Goal: Browse casually

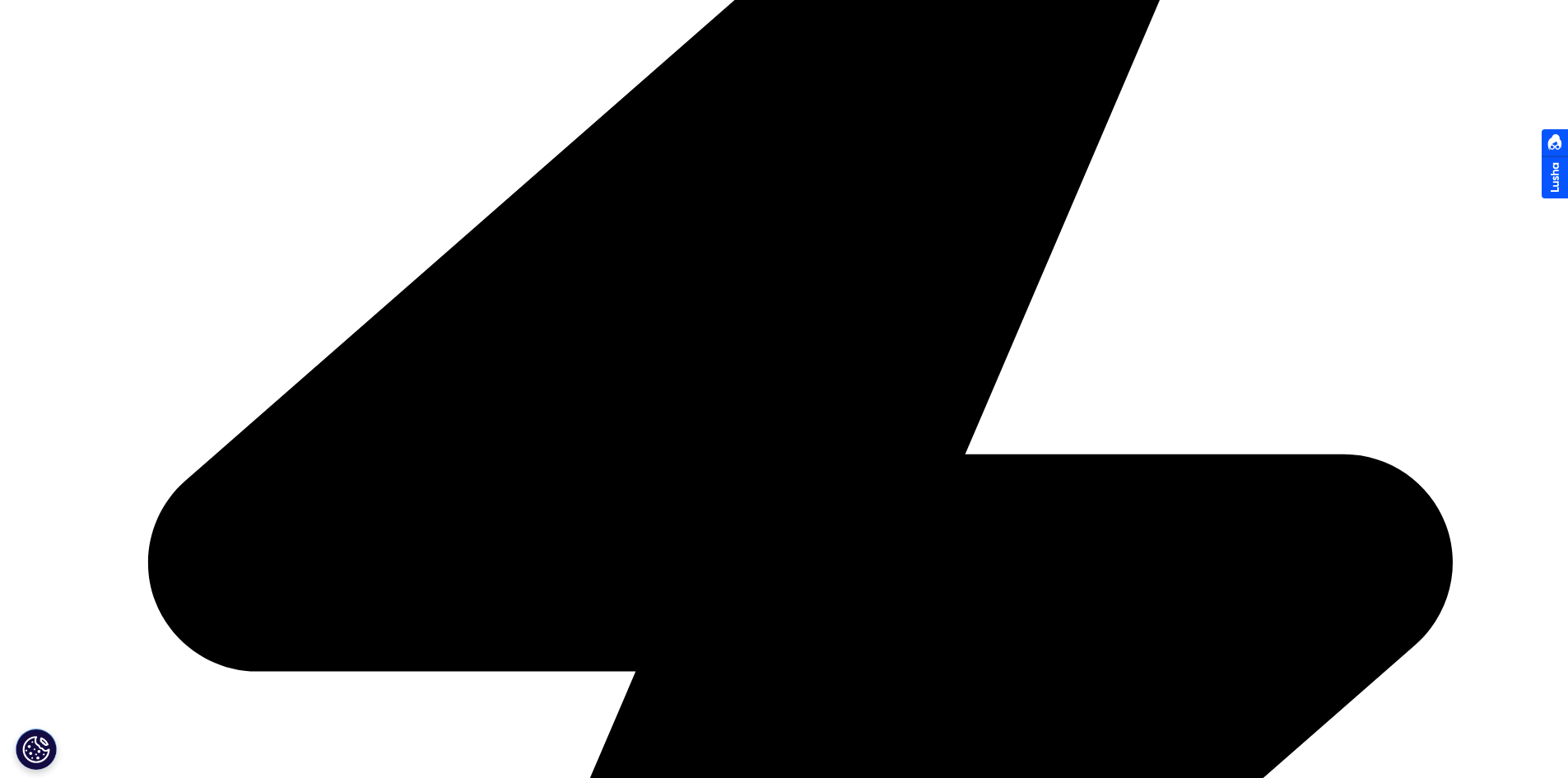
scroll to position [658, 0]
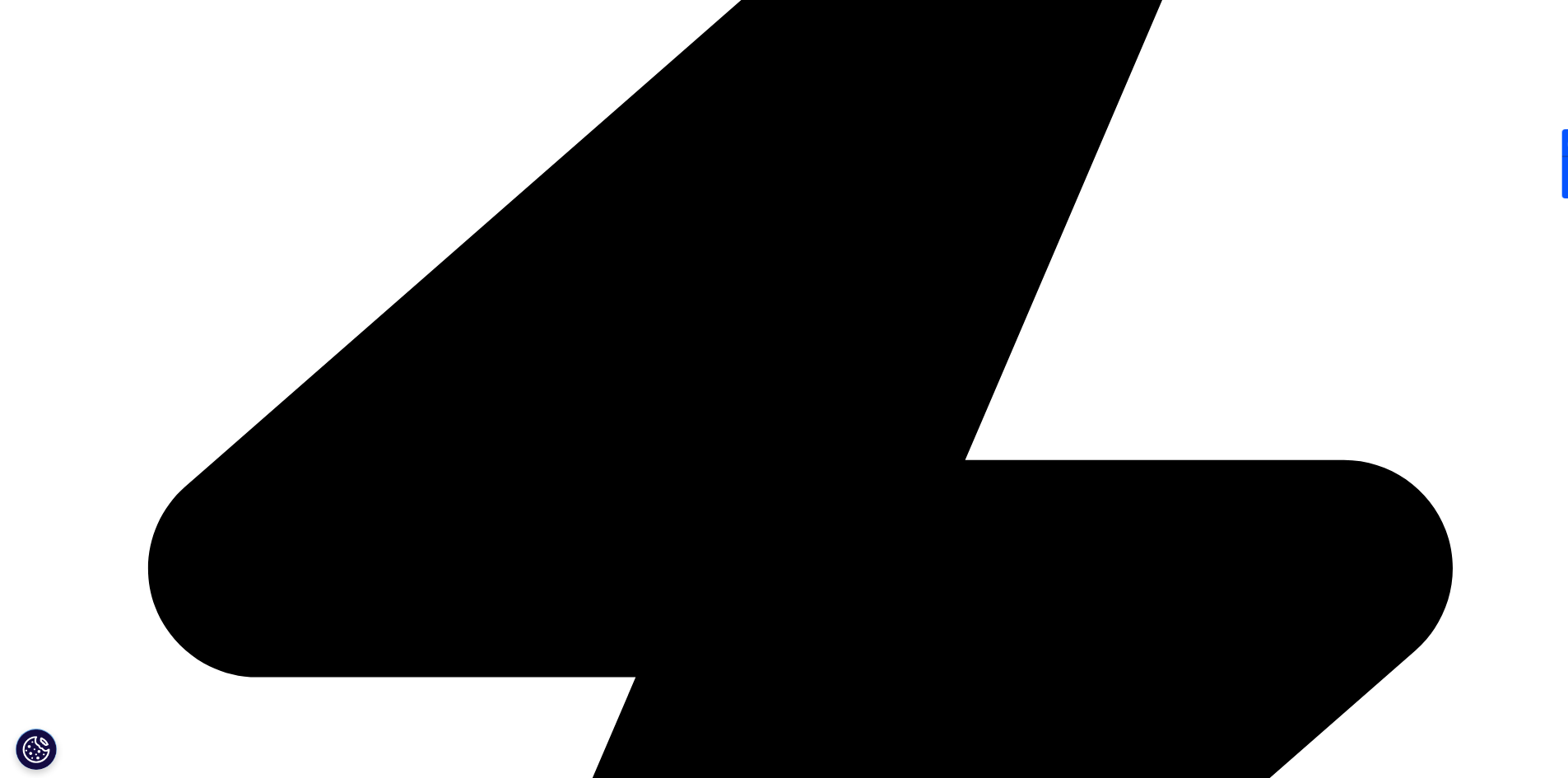
scroll to position [766, 0]
